Goal: Complete application form: Complete application form

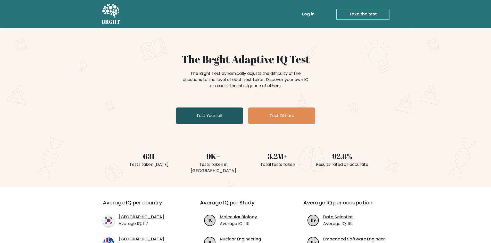
click at [201, 120] on link "Test Yourself" at bounding box center [209, 116] width 67 height 16
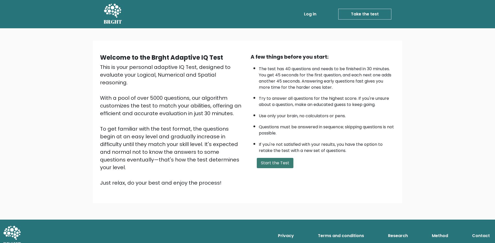
click at [269, 162] on button "Start the Test" at bounding box center [275, 163] width 37 height 10
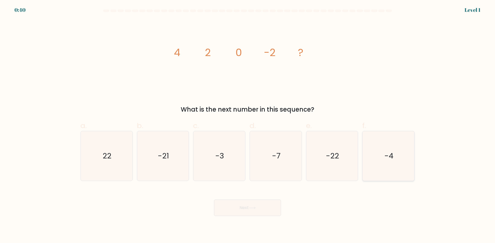
click at [404, 152] on icon "-4" at bounding box center [388, 156] width 50 height 50
click at [248, 125] on input "f. -4" at bounding box center [247, 123] width 0 height 3
radio input "true"
drag, startPoint x: 271, startPoint y: 206, endPoint x: 271, endPoint y: 202, distance: 4.1
click at [271, 206] on button "Next" at bounding box center [247, 208] width 67 height 16
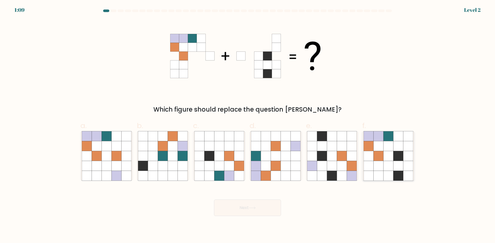
click at [402, 157] on icon at bounding box center [398, 156] width 10 height 10
click at [248, 125] on input "f." at bounding box center [247, 123] width 0 height 3
radio input "true"
click at [267, 214] on button "Next" at bounding box center [247, 208] width 67 height 16
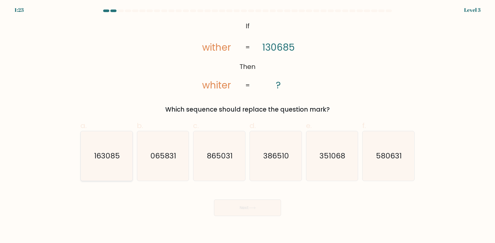
click at [99, 161] on text "163085" at bounding box center [107, 156] width 26 height 10
click at [247, 125] on input "a. 163085" at bounding box center [247, 123] width 0 height 3
radio input "true"
click at [265, 210] on button "Next" at bounding box center [247, 208] width 67 height 16
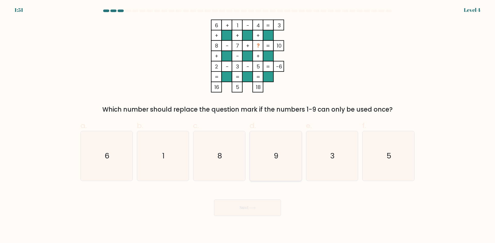
click at [275, 150] on icon "9" at bounding box center [276, 156] width 50 height 50
click at [248, 125] on input "d. 9" at bounding box center [247, 123] width 0 height 3
radio input "true"
click at [247, 215] on button "Next" at bounding box center [247, 208] width 67 height 16
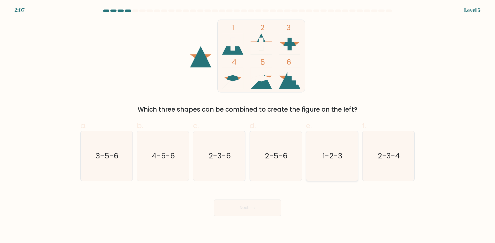
click at [335, 153] on text "1-2-3" at bounding box center [332, 156] width 20 height 10
click at [248, 125] on input "e. 1-2-3" at bounding box center [247, 123] width 0 height 3
radio input "true"
click at [267, 202] on button "Next" at bounding box center [247, 208] width 67 height 16
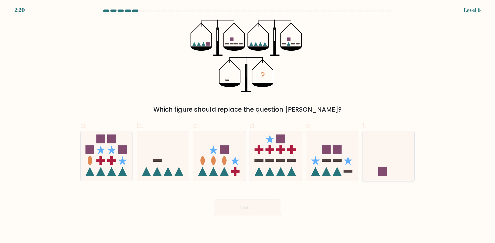
click at [372, 172] on icon at bounding box center [388, 156] width 52 height 43
click at [248, 125] on input "f." at bounding box center [247, 123] width 0 height 3
radio input "true"
drag, startPoint x: 155, startPoint y: 157, endPoint x: 163, endPoint y: 163, distance: 10.6
click at [161, 167] on icon at bounding box center [163, 156] width 52 height 43
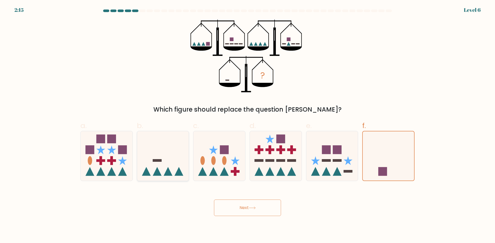
click at [247, 125] on input "b." at bounding box center [247, 123] width 0 height 3
radio input "true"
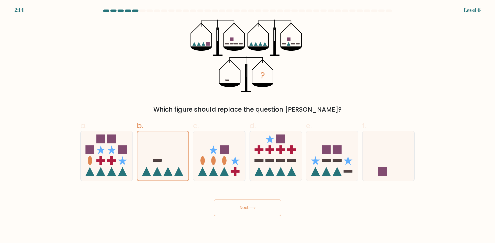
drag, startPoint x: 250, startPoint y: 208, endPoint x: 255, endPoint y: 208, distance: 5.2
click at [254, 208] on button "Next" at bounding box center [247, 208] width 67 height 16
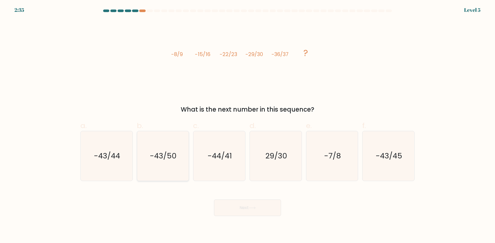
click at [166, 164] on icon "-43/50" at bounding box center [163, 156] width 50 height 50
click at [247, 125] on input "b. -43/50" at bounding box center [247, 123] width 0 height 3
radio input "true"
click at [123, 167] on icon "-43/44" at bounding box center [107, 156] width 50 height 50
click at [247, 125] on input "a. -43/44" at bounding box center [247, 123] width 0 height 3
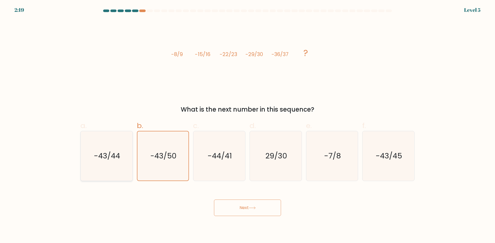
radio input "true"
click at [261, 210] on button "Next" at bounding box center [247, 208] width 67 height 16
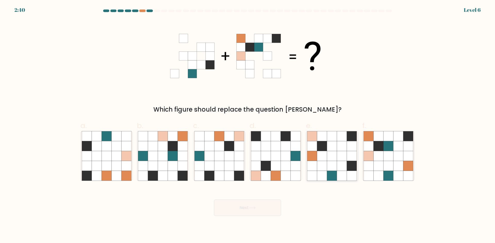
click at [341, 175] on icon at bounding box center [342, 176] width 10 height 10
click at [248, 125] on input "e." at bounding box center [247, 123] width 0 height 3
radio input "true"
click at [247, 209] on button "Next" at bounding box center [247, 208] width 67 height 16
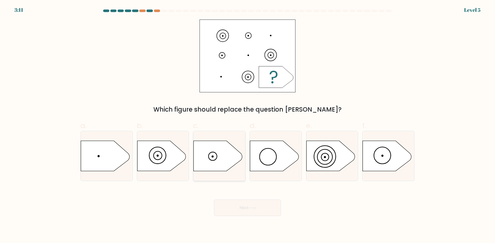
click at [213, 161] on icon at bounding box center [217, 156] width 48 height 30
click at [247, 125] on input "c." at bounding box center [247, 123] width 0 height 3
radio input "true"
click at [241, 201] on button "Next" at bounding box center [247, 208] width 67 height 16
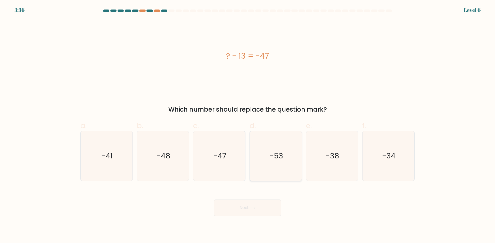
drag, startPoint x: 284, startPoint y: 164, endPoint x: 287, endPoint y: 164, distance: 3.9
click at [287, 164] on icon "-53" at bounding box center [276, 156] width 50 height 50
click at [248, 125] on input "d. -53" at bounding box center [247, 123] width 0 height 3
radio input "true"
click at [238, 201] on button "Next" at bounding box center [247, 208] width 67 height 16
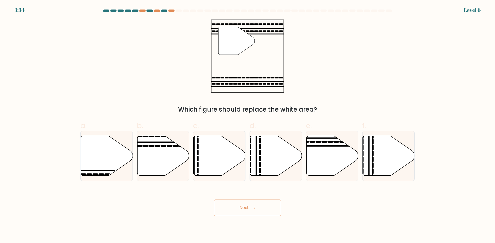
click at [231, 207] on button "Next" at bounding box center [247, 208] width 67 height 16
click at [325, 149] on icon at bounding box center [332, 156] width 52 height 40
click at [248, 125] on input "e." at bounding box center [247, 123] width 0 height 3
radio input "true"
click at [221, 197] on div "Next" at bounding box center [247, 202] width 340 height 29
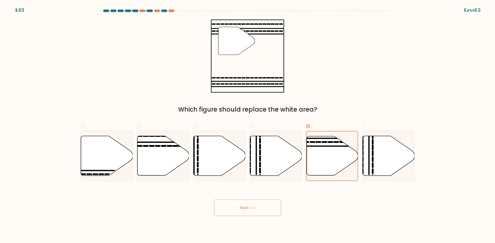
click at [226, 211] on button "Next" at bounding box center [247, 208] width 67 height 16
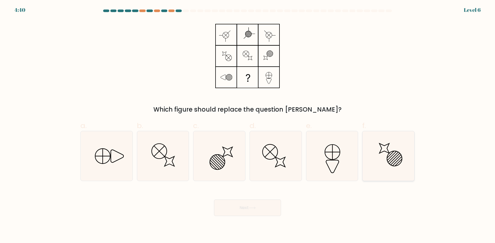
click at [389, 172] on icon at bounding box center [388, 156] width 50 height 50
click at [248, 125] on input "f." at bounding box center [247, 123] width 0 height 3
radio input "true"
click at [255, 197] on div "Next" at bounding box center [247, 202] width 340 height 29
click at [246, 204] on button "Next" at bounding box center [247, 208] width 67 height 16
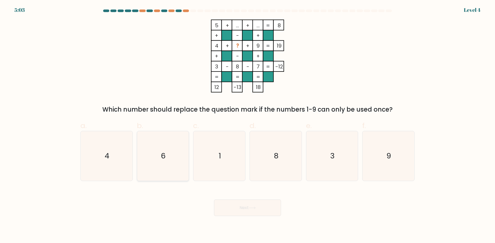
click at [163, 164] on icon "6" at bounding box center [163, 156] width 50 height 50
click at [247, 125] on input "b. 6" at bounding box center [247, 123] width 0 height 3
radio input "true"
click at [250, 212] on button "Next" at bounding box center [247, 208] width 67 height 16
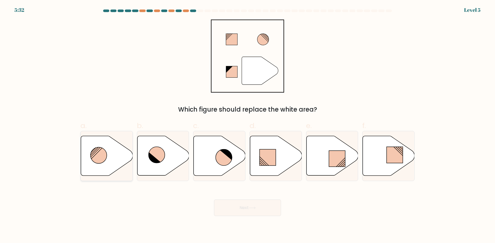
click at [119, 158] on icon at bounding box center [107, 156] width 52 height 40
click at [247, 125] on input "a." at bounding box center [247, 123] width 0 height 3
radio input "true"
click at [247, 209] on button "Next" at bounding box center [247, 208] width 67 height 16
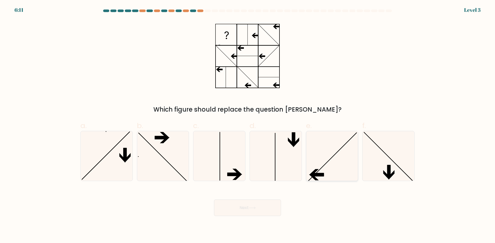
click at [340, 169] on icon at bounding box center [332, 156] width 50 height 50
click at [248, 125] on input "e." at bounding box center [247, 123] width 0 height 3
radio input "true"
click at [270, 204] on button "Next" at bounding box center [247, 208] width 67 height 16
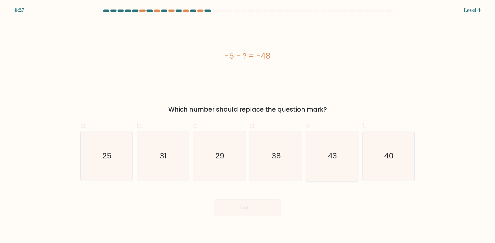
click at [324, 153] on icon "43" at bounding box center [332, 156] width 50 height 50
click at [248, 125] on input "e. 43" at bounding box center [247, 123] width 0 height 3
radio input "true"
click at [251, 206] on button "Next" at bounding box center [247, 208] width 67 height 16
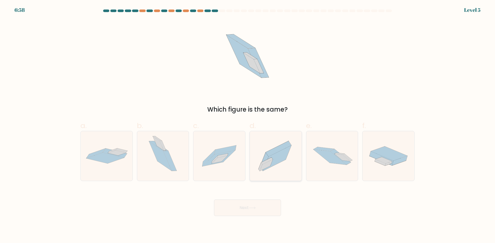
click at [272, 157] on icon at bounding box center [277, 158] width 28 height 25
click at [248, 125] on input "d." at bounding box center [247, 123] width 0 height 3
radio input "true"
click at [254, 206] on button "Next" at bounding box center [247, 208] width 67 height 16
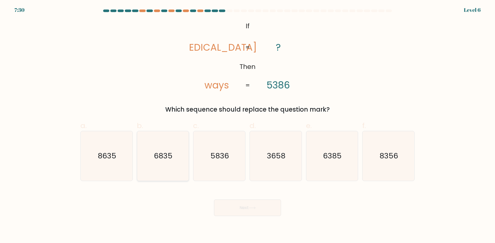
click at [158, 167] on icon "6835" at bounding box center [163, 156] width 50 height 50
click at [247, 125] on input "b. 6835" at bounding box center [247, 123] width 0 height 3
radio input "true"
click at [239, 202] on button "Next" at bounding box center [247, 208] width 67 height 16
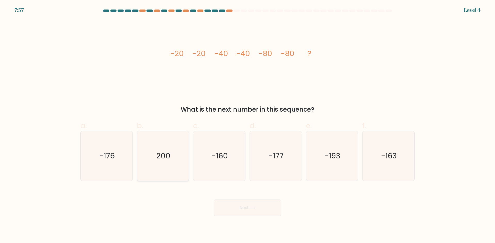
click at [178, 148] on icon "200" at bounding box center [163, 156] width 50 height 50
click at [247, 125] on input "b. 200" at bounding box center [247, 123] width 0 height 3
radio input "true"
click at [241, 174] on icon "-160" at bounding box center [219, 156] width 50 height 50
click at [247, 125] on input "c. -160" at bounding box center [247, 123] width 0 height 3
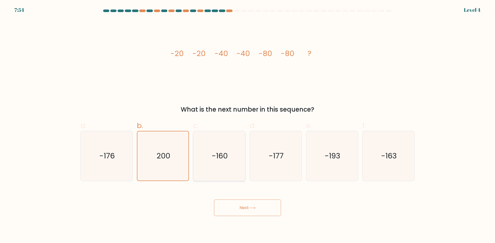
radio input "true"
click at [238, 206] on button "Next" at bounding box center [247, 208] width 67 height 16
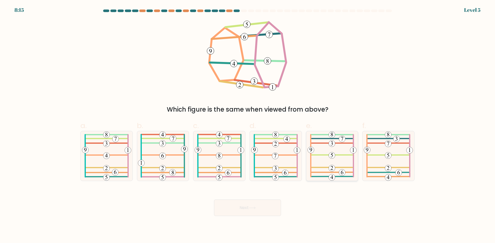
click at [333, 161] on icon at bounding box center [331, 156] width 49 height 50
click at [248, 125] on input "e." at bounding box center [247, 123] width 0 height 3
radio input "true"
click at [268, 210] on button "Next" at bounding box center [247, 208] width 67 height 16
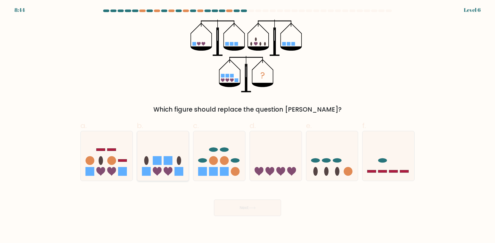
click at [158, 160] on rect at bounding box center [156, 161] width 9 height 9
click at [247, 125] on input "b." at bounding box center [247, 123] width 0 height 3
radio input "true"
click at [247, 210] on button "Next" at bounding box center [247, 208] width 67 height 16
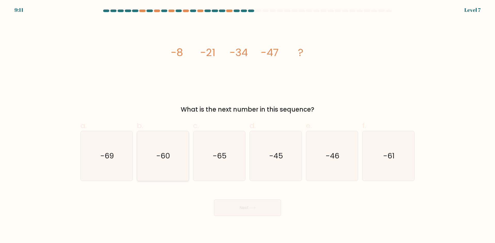
click at [170, 146] on icon "-60" at bounding box center [163, 156] width 50 height 50
click at [247, 125] on input "b. -60" at bounding box center [247, 123] width 0 height 3
radio input "true"
drag, startPoint x: 244, startPoint y: 200, endPoint x: 242, endPoint y: 203, distance: 3.0
click at [244, 201] on button "Next" at bounding box center [247, 208] width 67 height 16
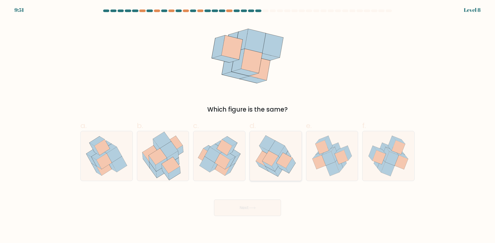
click at [279, 169] on icon at bounding box center [280, 168] width 10 height 15
click at [248, 125] on input "d." at bounding box center [247, 123] width 0 height 3
radio input "true"
drag, startPoint x: 240, startPoint y: 215, endPoint x: 236, endPoint y: 210, distance: 5.9
click at [239, 214] on button "Next" at bounding box center [247, 208] width 67 height 16
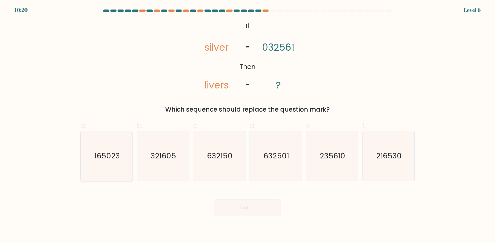
click at [120, 162] on icon "165023" at bounding box center [107, 156] width 50 height 50
click at [247, 125] on input "a. 165023" at bounding box center [247, 123] width 0 height 3
radio input "true"
click at [248, 208] on button "Next" at bounding box center [247, 208] width 67 height 16
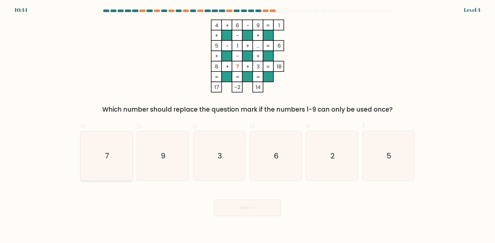
click at [120, 156] on icon "7" at bounding box center [107, 156] width 50 height 50
click at [247, 125] on input "a. 7" at bounding box center [247, 123] width 0 height 3
radio input "true"
click at [256, 215] on button "Next" at bounding box center [247, 208] width 67 height 16
click at [260, 209] on button "Next" at bounding box center [247, 208] width 67 height 16
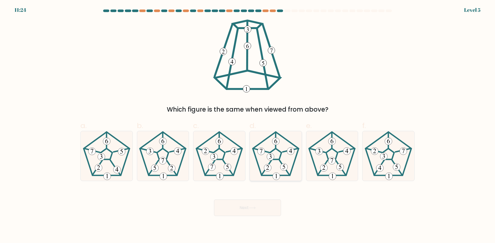
click at [283, 171] on icon at bounding box center [276, 156] width 50 height 50
click at [248, 125] on input "d." at bounding box center [247, 123] width 0 height 3
radio input "true"
click at [399, 155] on icon at bounding box center [388, 156] width 50 height 50
click at [248, 125] on input "f." at bounding box center [247, 123] width 0 height 3
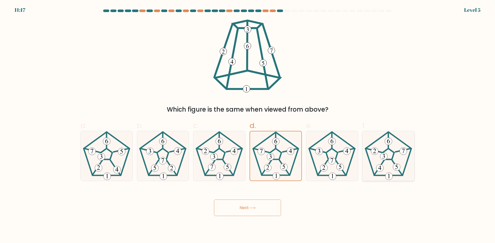
radio input "true"
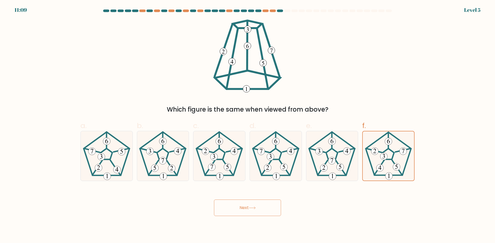
drag, startPoint x: 247, startPoint y: 208, endPoint x: 241, endPoint y: 210, distance: 6.6
click at [247, 208] on button "Next" at bounding box center [247, 208] width 67 height 16
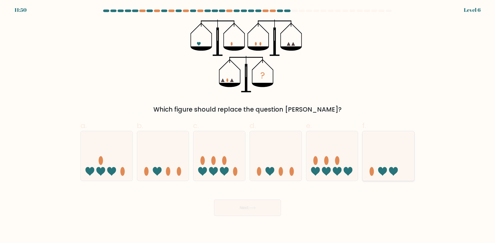
click at [393, 165] on icon at bounding box center [388, 156] width 52 height 43
click at [248, 125] on input "f." at bounding box center [247, 123] width 0 height 3
radio input "true"
click at [234, 211] on button "Next" at bounding box center [247, 208] width 67 height 16
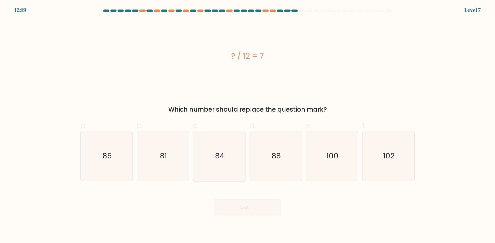
click at [227, 178] on icon "84" at bounding box center [219, 156] width 50 height 50
click at [247, 125] on input "c. 84" at bounding box center [247, 123] width 0 height 3
radio input "true"
click at [230, 208] on button "Next" at bounding box center [247, 208] width 67 height 16
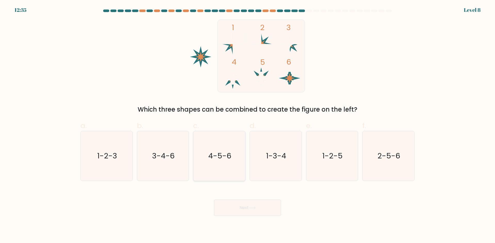
click at [214, 169] on icon "4-5-6" at bounding box center [219, 156] width 50 height 50
click at [247, 125] on input "c. 4-5-6" at bounding box center [247, 123] width 0 height 3
radio input "true"
drag, startPoint x: 243, startPoint y: 210, endPoint x: 245, endPoint y: 211, distance: 2.8
click at [245, 211] on button "Next" at bounding box center [247, 208] width 67 height 16
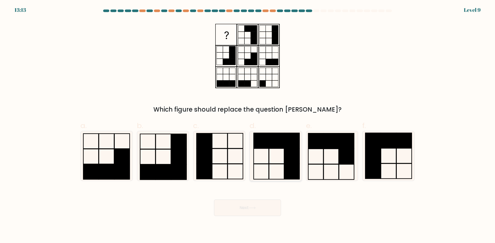
click at [285, 161] on rect at bounding box center [291, 156] width 15 height 15
click at [248, 125] on input "d." at bounding box center [247, 123] width 0 height 3
radio input "true"
click at [277, 176] on icon at bounding box center [275, 156] width 49 height 49
click at [248, 125] on input "d." at bounding box center [247, 123] width 0 height 3
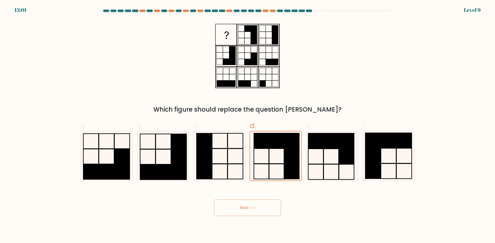
click at [245, 210] on button "Next" at bounding box center [247, 208] width 67 height 16
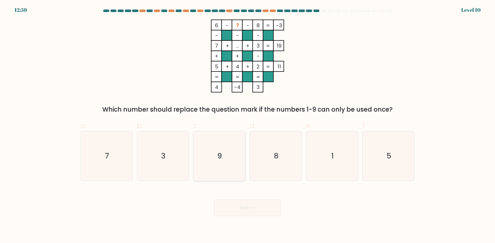
click at [221, 163] on icon "9" at bounding box center [219, 156] width 50 height 50
click at [247, 125] on input "c. 9" at bounding box center [247, 123] width 0 height 3
radio input "true"
click at [111, 162] on icon "7" at bounding box center [107, 156] width 50 height 50
click at [247, 125] on input "a. 7" at bounding box center [247, 123] width 0 height 3
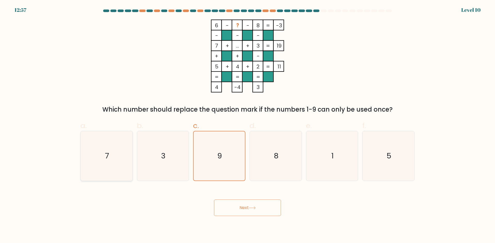
radio input "true"
click at [237, 158] on icon "9" at bounding box center [219, 156] width 50 height 50
click at [247, 125] on input "c. 9" at bounding box center [247, 123] width 0 height 3
radio input "true"
click at [285, 155] on icon "8" at bounding box center [276, 156] width 50 height 50
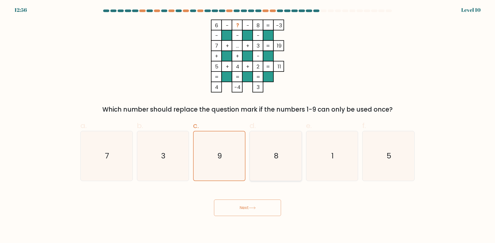
click at [248, 125] on input "d. 8" at bounding box center [247, 123] width 0 height 3
radio input "true"
drag, startPoint x: 224, startPoint y: 164, endPoint x: 220, endPoint y: 165, distance: 4.2
click at [223, 165] on icon "9" at bounding box center [219, 156] width 50 height 50
click at [247, 125] on input "c. 9" at bounding box center [247, 123] width 0 height 3
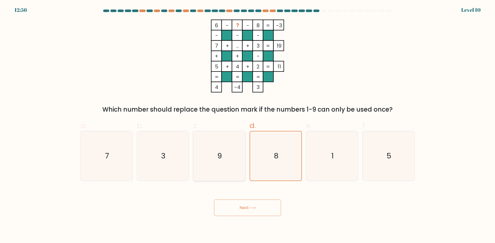
radio input "true"
click at [109, 157] on icon "7" at bounding box center [107, 156] width 50 height 50
click at [247, 125] on input "a. 7" at bounding box center [247, 123] width 0 height 3
radio input "true"
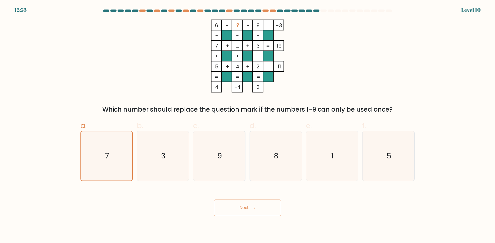
click at [242, 208] on button "Next" at bounding box center [247, 208] width 67 height 16
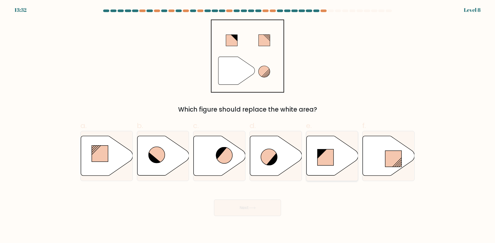
click at [319, 146] on icon at bounding box center [332, 156] width 52 height 40
click at [248, 125] on input "e." at bounding box center [247, 123] width 0 height 3
radio input "true"
click at [219, 212] on button "Next" at bounding box center [247, 208] width 67 height 16
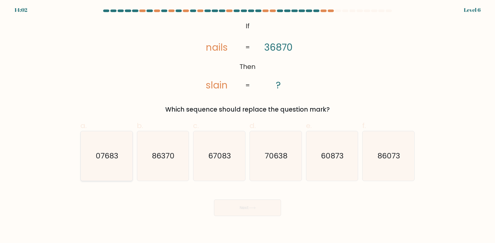
click at [118, 169] on icon "07683" at bounding box center [107, 156] width 50 height 50
click at [247, 125] on input "a. 07683" at bounding box center [247, 123] width 0 height 3
radio input "true"
click at [235, 168] on icon "67083" at bounding box center [219, 156] width 50 height 50
click at [247, 125] on input "c. 67083" at bounding box center [247, 123] width 0 height 3
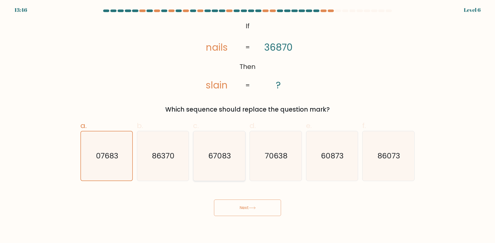
radio input "true"
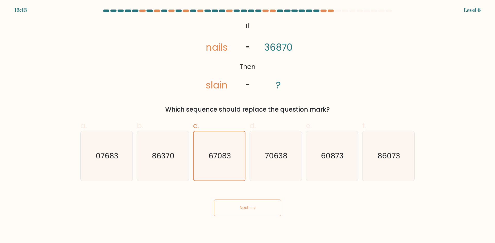
click at [242, 207] on button "Next" at bounding box center [247, 208] width 67 height 16
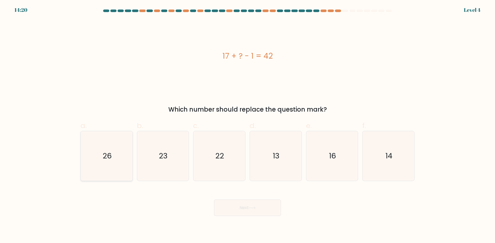
click at [104, 161] on text "26" at bounding box center [107, 156] width 9 height 10
click at [247, 125] on input "a. 26" at bounding box center [247, 123] width 0 height 3
radio input "true"
click at [242, 215] on button "Next" at bounding box center [247, 208] width 67 height 16
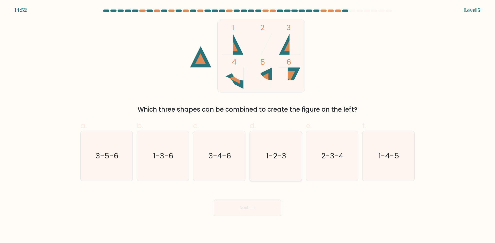
click at [266, 167] on icon "1-2-3" at bounding box center [276, 156] width 50 height 50
click at [248, 125] on input "d. 1-2-3" at bounding box center [247, 123] width 0 height 3
radio input "true"
click at [222, 206] on button "Next" at bounding box center [247, 208] width 67 height 16
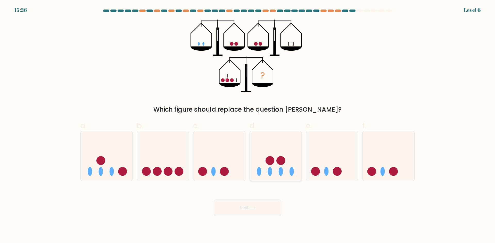
click at [283, 158] on circle at bounding box center [280, 161] width 9 height 9
click at [248, 125] on input "d." at bounding box center [247, 123] width 0 height 3
radio input "true"
click at [86, 160] on icon at bounding box center [107, 156] width 52 height 43
click at [247, 125] on input "a." at bounding box center [247, 123] width 0 height 3
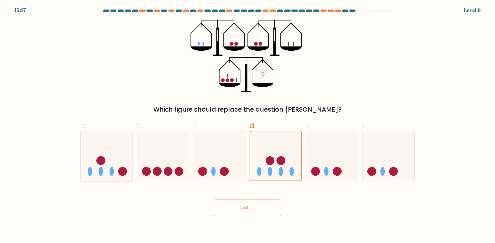
radio input "true"
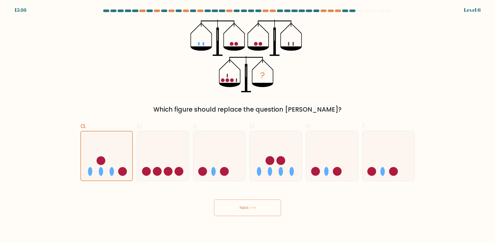
click at [245, 207] on button "Next" at bounding box center [247, 208] width 67 height 16
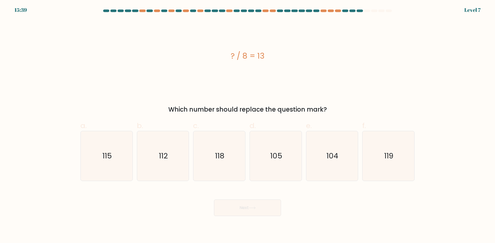
drag, startPoint x: 317, startPoint y: 164, endPoint x: 290, endPoint y: 196, distance: 41.9
click at [317, 165] on icon "104" at bounding box center [332, 156] width 50 height 50
click at [248, 125] on input "e. 104" at bounding box center [247, 123] width 0 height 3
radio input "true"
click at [239, 208] on button "Next" at bounding box center [247, 208] width 67 height 16
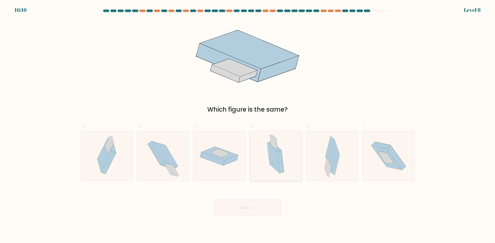
click at [277, 163] on icon at bounding box center [273, 158] width 12 height 30
click at [248, 125] on input "d." at bounding box center [247, 123] width 0 height 3
radio input "true"
click at [325, 178] on icon at bounding box center [332, 156] width 16 height 50
click at [248, 125] on input "e." at bounding box center [247, 123] width 0 height 3
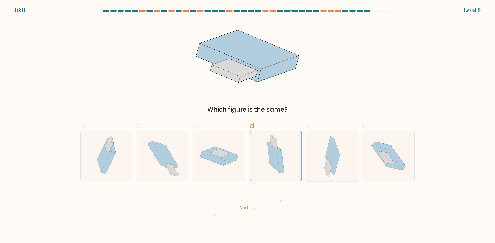
radio input "true"
click at [255, 214] on button "Next" at bounding box center [247, 208] width 67 height 16
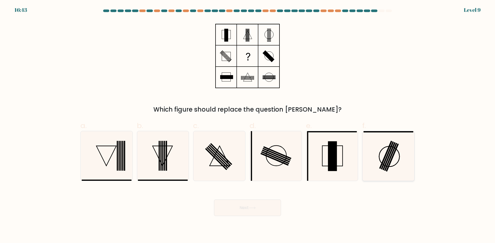
click at [401, 173] on icon at bounding box center [388, 156] width 50 height 50
click at [248, 125] on input "f." at bounding box center [247, 123] width 0 height 3
radio input "true"
click at [251, 207] on icon at bounding box center [252, 208] width 7 height 3
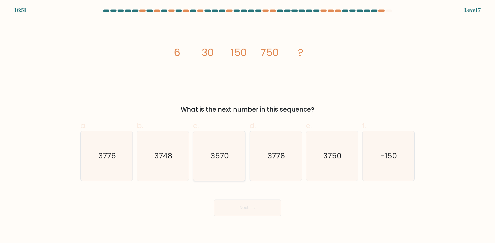
click at [213, 160] on text "3570" at bounding box center [219, 156] width 18 height 10
click at [247, 125] on input "c. 3570" at bounding box center [247, 123] width 0 height 3
radio input "true"
click at [231, 203] on button "Next" at bounding box center [247, 208] width 67 height 16
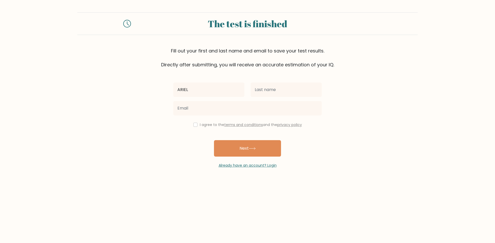
type input "[PERSON_NAME]"
click at [276, 91] on input "text" at bounding box center [285, 90] width 71 height 14
type input "Sheftelevich"
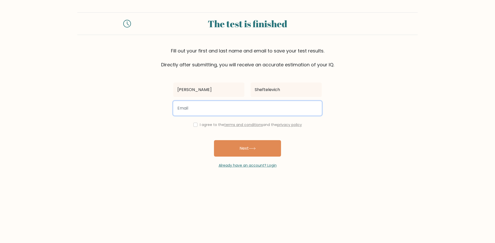
click at [279, 111] on input "email" at bounding box center [247, 108] width 148 height 14
type input "twins.sheftelevich@gmail.com"
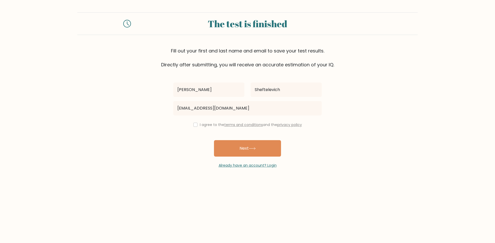
drag, startPoint x: 191, startPoint y: 123, endPoint x: 205, endPoint y: 125, distance: 14.0
click at [191, 123] on div "I agree to the terms and conditions and the privacy policy" at bounding box center [247, 125] width 155 height 6
click at [193, 127] on input "checkbox" at bounding box center [195, 125] width 4 height 4
checkbox input "true"
click at [239, 151] on button "Next" at bounding box center [247, 148] width 67 height 16
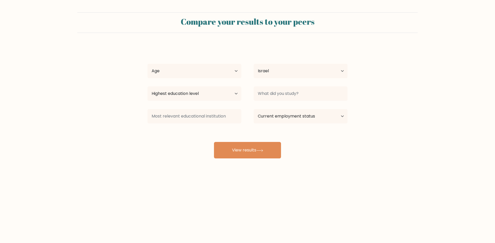
select select "IL"
click at [216, 67] on select "Age Under 18 years old 18-24 years old 25-34 years old 35-44 years old 45-54 ye…" at bounding box center [194, 71] width 94 height 14
select select "min_18"
click at [147, 64] on select "Age Under 18 years old 18-24 years old 25-34 years old 35-44 years old 45-54 ye…" at bounding box center [194, 71] width 94 height 14
click at [208, 96] on select "Highest education level No schooling Primary Lower Secondary Upper Secondary Oc…" at bounding box center [194, 94] width 94 height 14
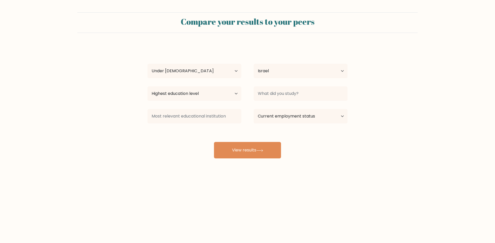
click at [129, 144] on form "Compare your results to your peers Ariel Sheftelevich Age Under 18 years old 18…" at bounding box center [247, 85] width 495 height 146
click at [256, 149] on button "View results" at bounding box center [247, 150] width 67 height 16
click at [230, 93] on select "Highest education level No schooling Primary Lower Secondary Upper Secondary Oc…" at bounding box center [194, 94] width 94 height 14
select select "primary"
click at [147, 87] on select "Highest education level No schooling Primary Lower Secondary Upper Secondary Oc…" at bounding box center [194, 94] width 94 height 14
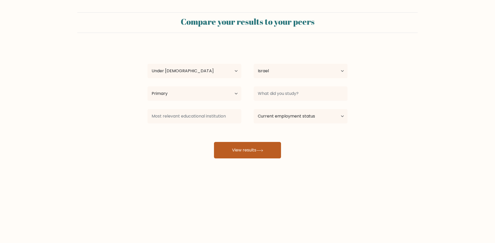
click at [243, 151] on button "View results" at bounding box center [247, 150] width 67 height 16
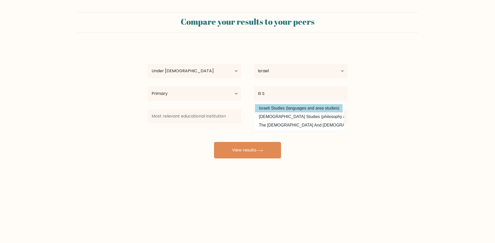
click at [302, 107] on option "Israeli Studies (languages and area studies)" at bounding box center [299, 108] width 88 height 8
type input "Israeli Studies"
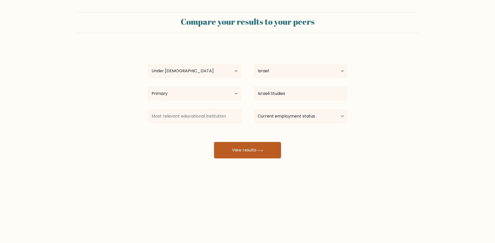
click at [238, 158] on button "View results" at bounding box center [247, 150] width 67 height 16
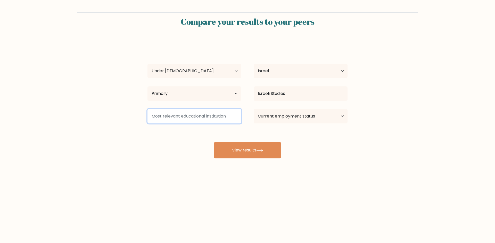
click at [212, 118] on input at bounding box center [194, 116] width 94 height 14
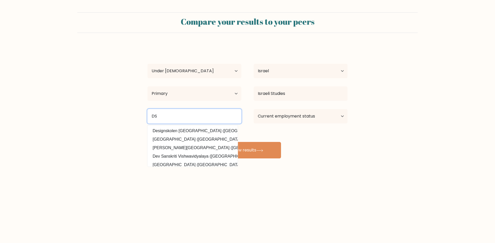
type input "D"
type input "Y"
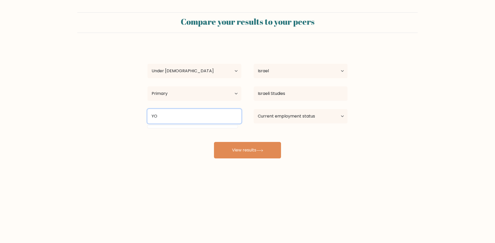
type input "Y"
type input "YUVLIM"
click at [214, 142] on button "View results" at bounding box center [247, 150] width 67 height 16
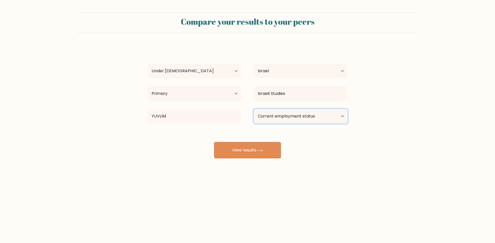
click at [273, 115] on select "Current employment status Employed Student Retired Other / prefer not to answer" at bounding box center [300, 116] width 94 height 14
click at [253, 109] on select "Current employment status Employed Student Retired Other / prefer not to answer" at bounding box center [300, 116] width 94 height 14
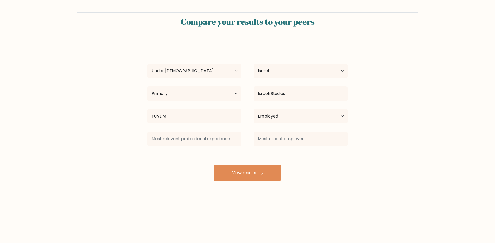
drag, startPoint x: 253, startPoint y: 150, endPoint x: 253, endPoint y: 152, distance: 2.8
click at [253, 150] on div "Ariel Sheftelevich Age Under 18 years old 18-24 years old 25-34 years old 35-44…" at bounding box center [247, 113] width 206 height 136
click at [218, 144] on input at bounding box center [194, 139] width 94 height 14
click at [287, 115] on select "Current employment status Employed Student Retired Other / prefer not to answer" at bounding box center [300, 116] width 94 height 14
select select "other"
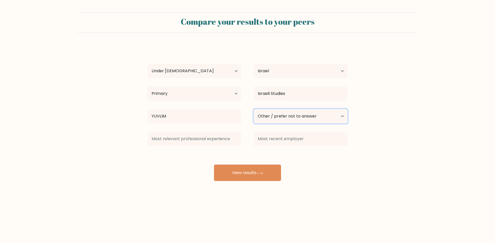
click at [253, 109] on select "Current employment status Employed Student Retired Other / prefer not to answer" at bounding box center [300, 116] width 94 height 14
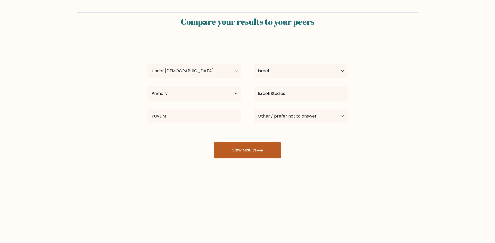
click at [266, 153] on button "View results" at bounding box center [247, 150] width 67 height 16
